Goal: Task Accomplishment & Management: Manage account settings

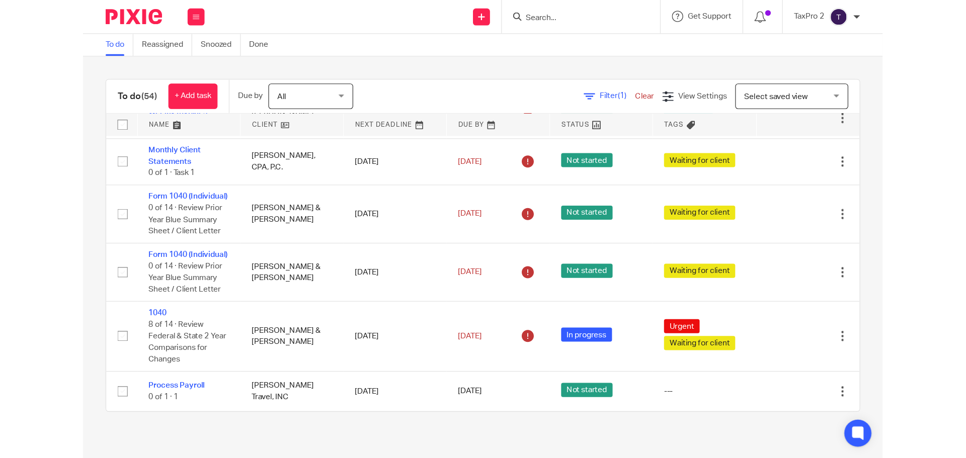
scroll to position [2112, 0]
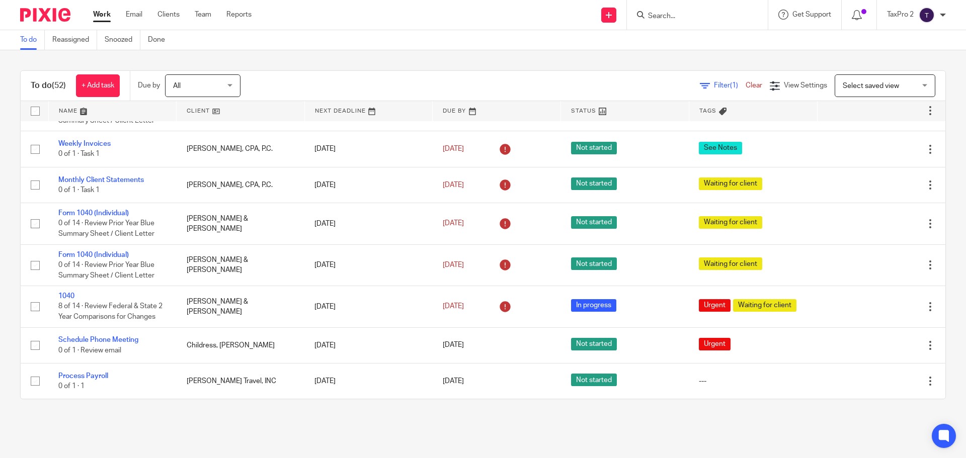
scroll to position [2148, 0]
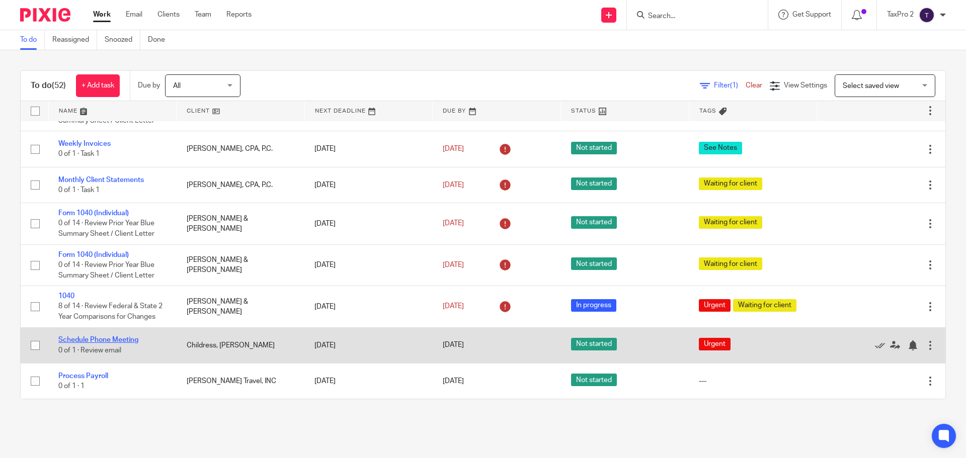
click at [120, 337] on link "Schedule Phone Meeting" at bounding box center [98, 340] width 80 height 7
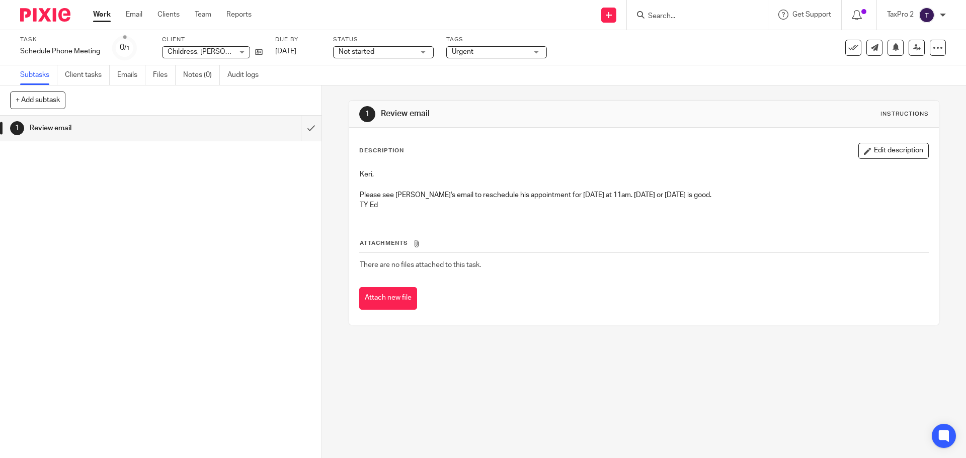
click at [106, 18] on link "Work" at bounding box center [102, 15] width 18 height 10
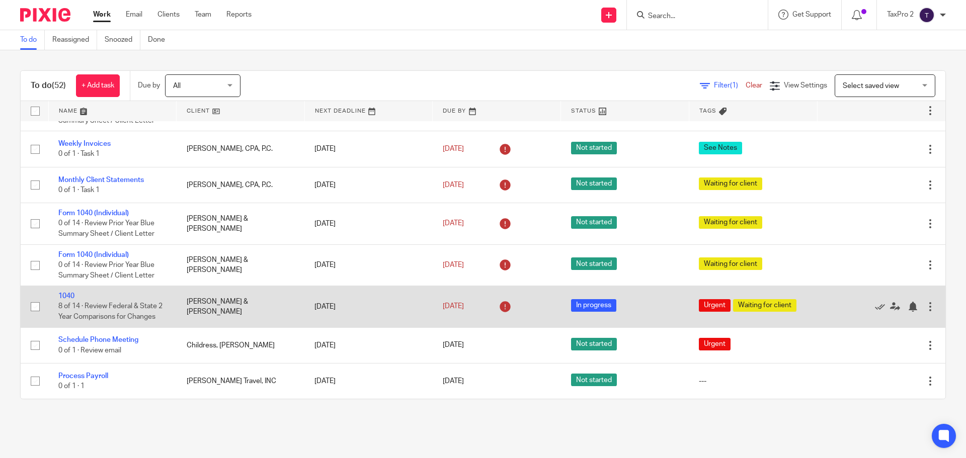
scroll to position [2148, 0]
click at [67, 297] on link "1040" at bounding box center [66, 296] width 16 height 7
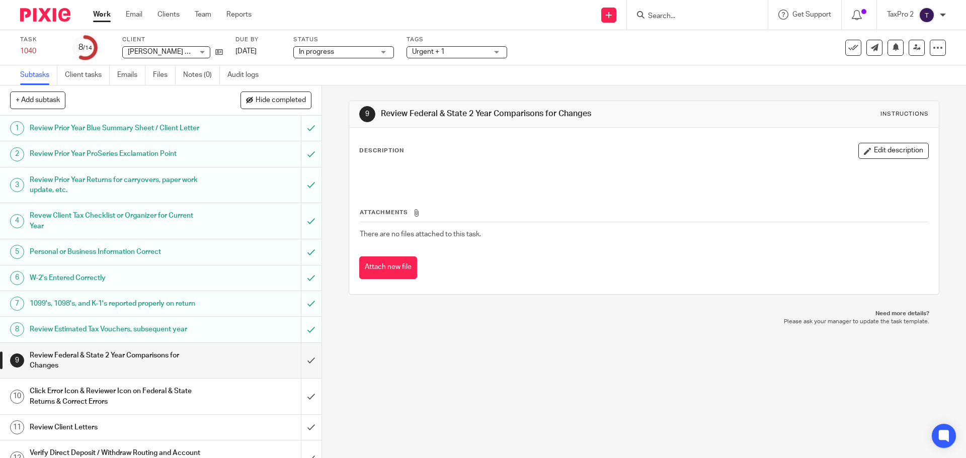
click at [875, 150] on button "Edit description" at bounding box center [894, 151] width 70 height 16
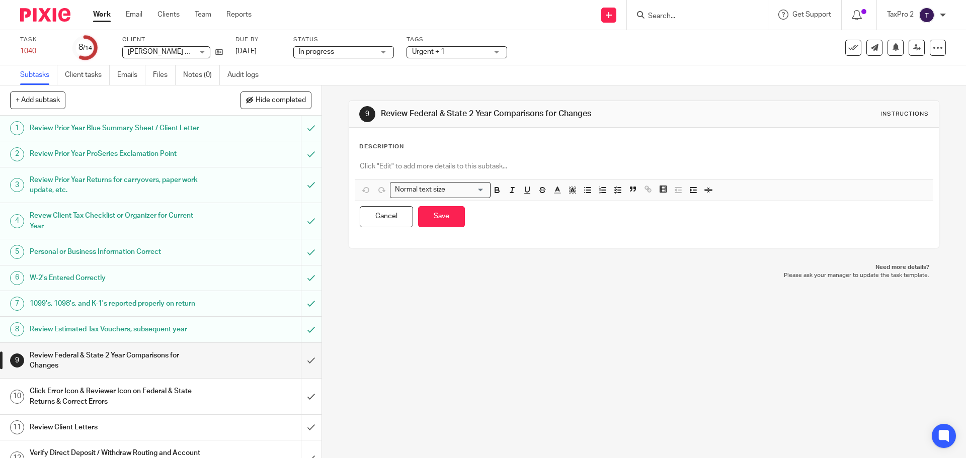
click at [359, 159] on div at bounding box center [644, 168] width 578 height 23
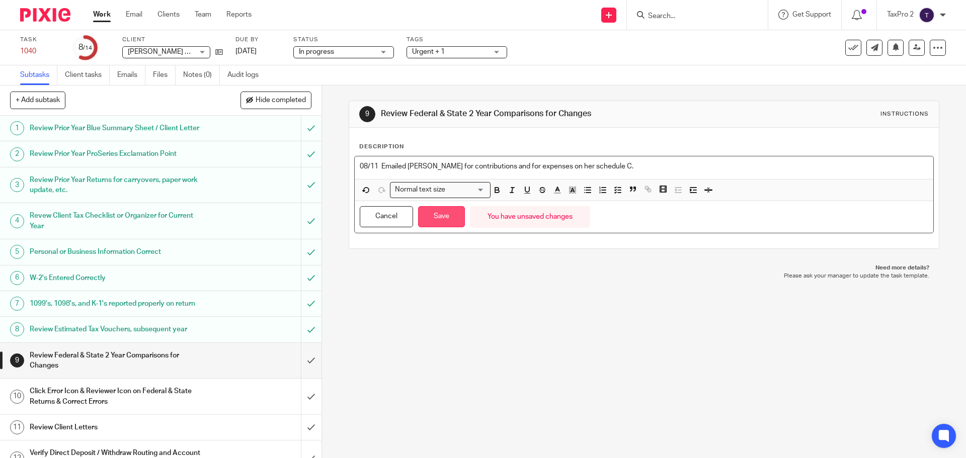
click at [444, 217] on button "Save" at bounding box center [441, 217] width 47 height 22
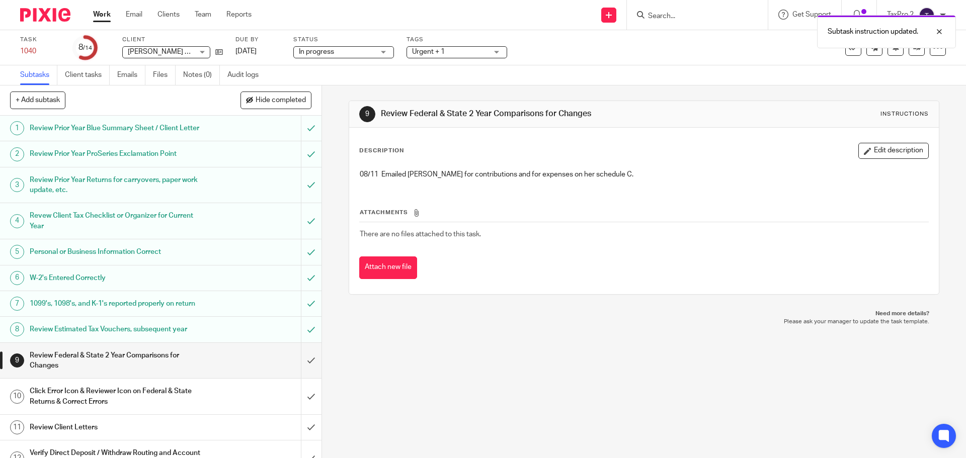
click at [459, 48] on span "Urgent + 1" at bounding box center [449, 52] width 75 height 11
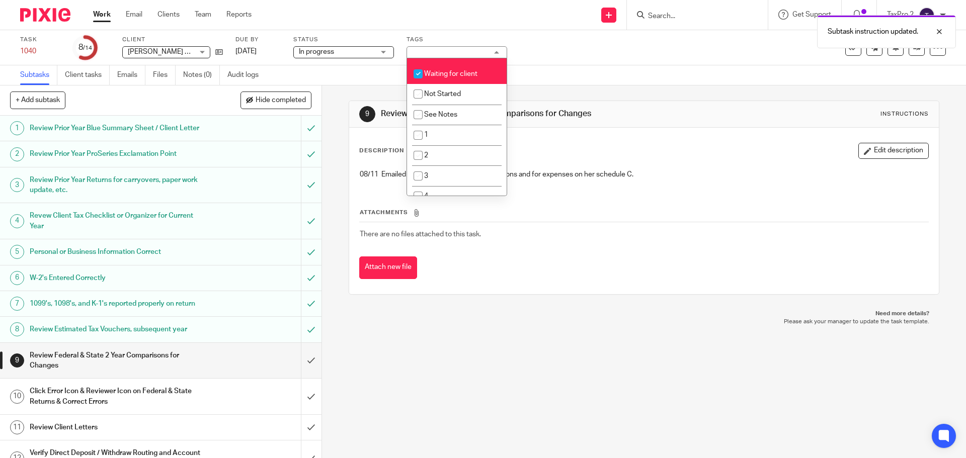
scroll to position [101, 0]
click at [430, 107] on span "See Notes" at bounding box center [440, 110] width 33 height 7
checkbox input "true"
click at [106, 19] on link "Work" at bounding box center [102, 15] width 18 height 10
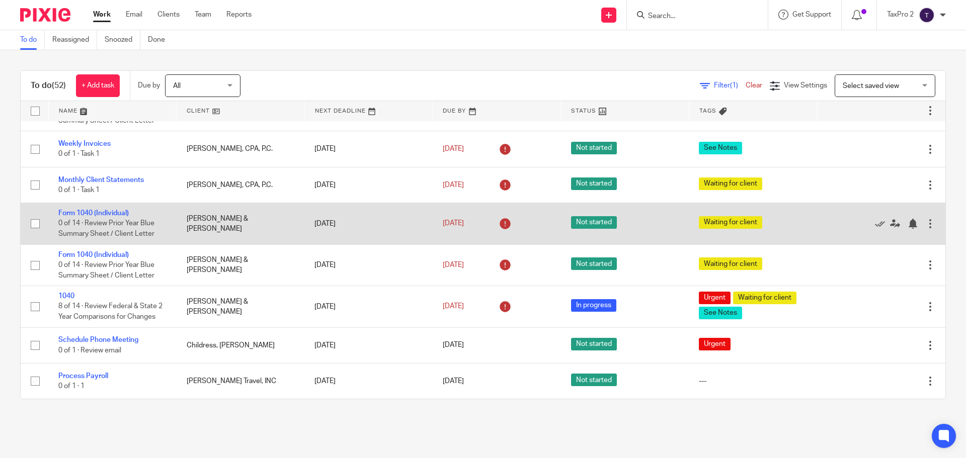
scroll to position [2047, 0]
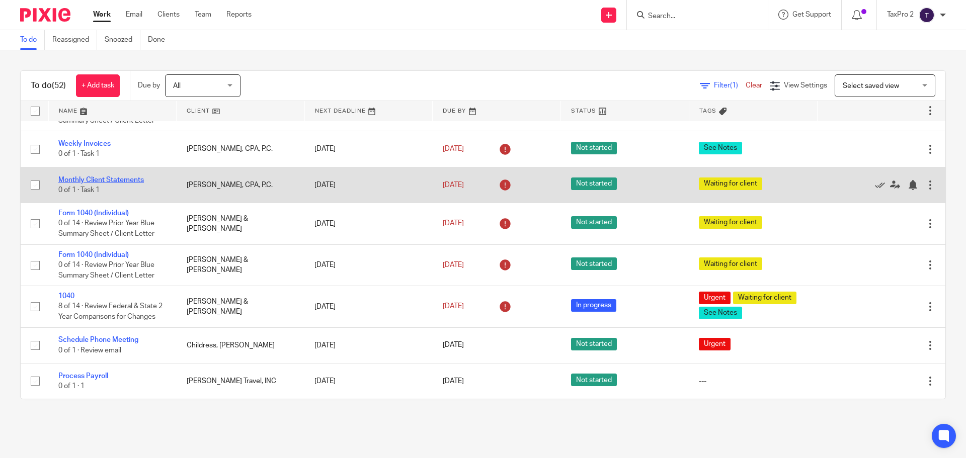
click at [122, 184] on link "Monthly Client Statements" at bounding box center [101, 180] width 86 height 7
